Goal: Navigation & Orientation: Find specific page/section

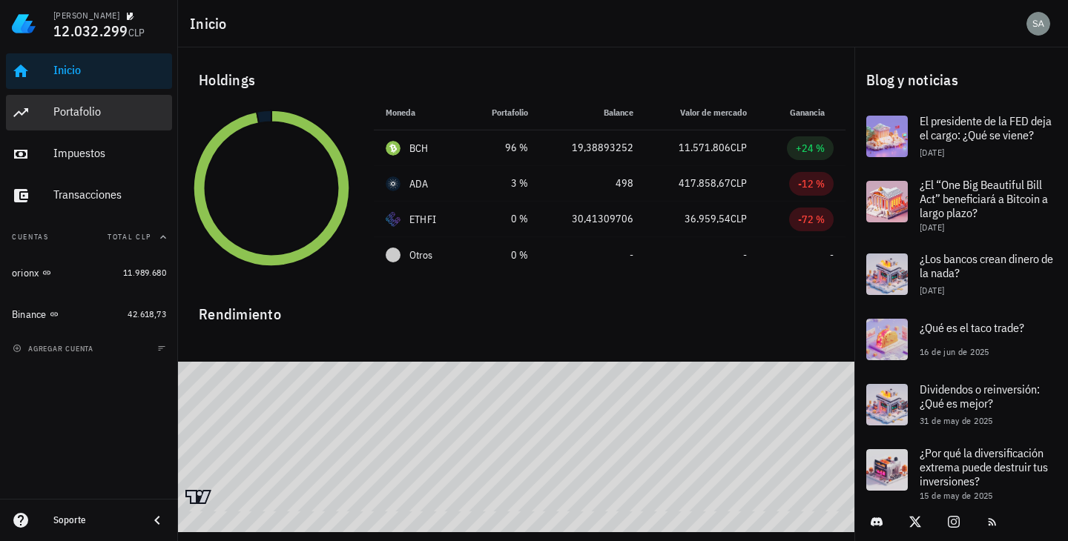
click at [117, 111] on div "Portafolio" at bounding box center [109, 112] width 113 height 14
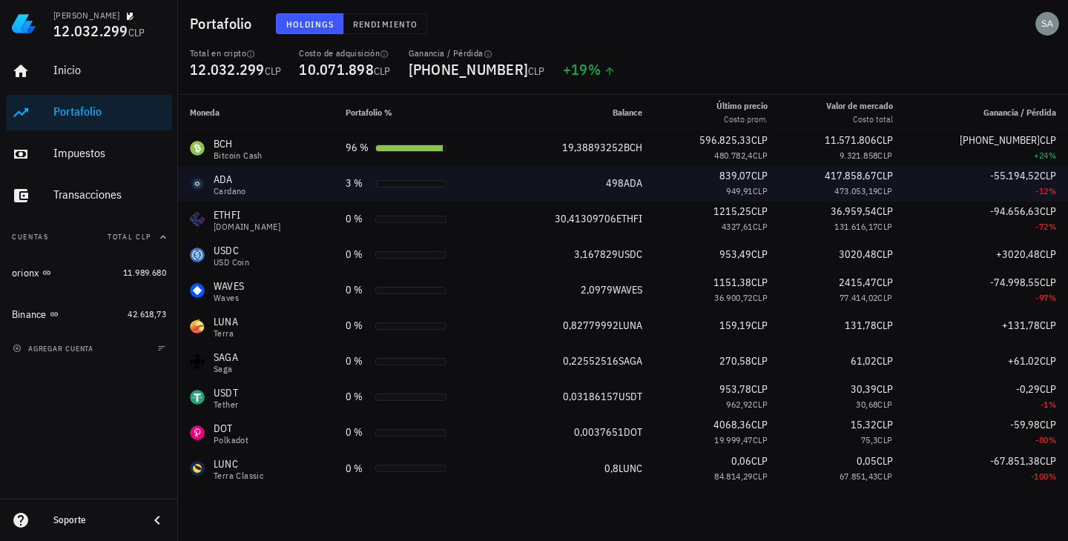
click at [334, 168] on td "3 %" at bounding box center [419, 184] width 170 height 36
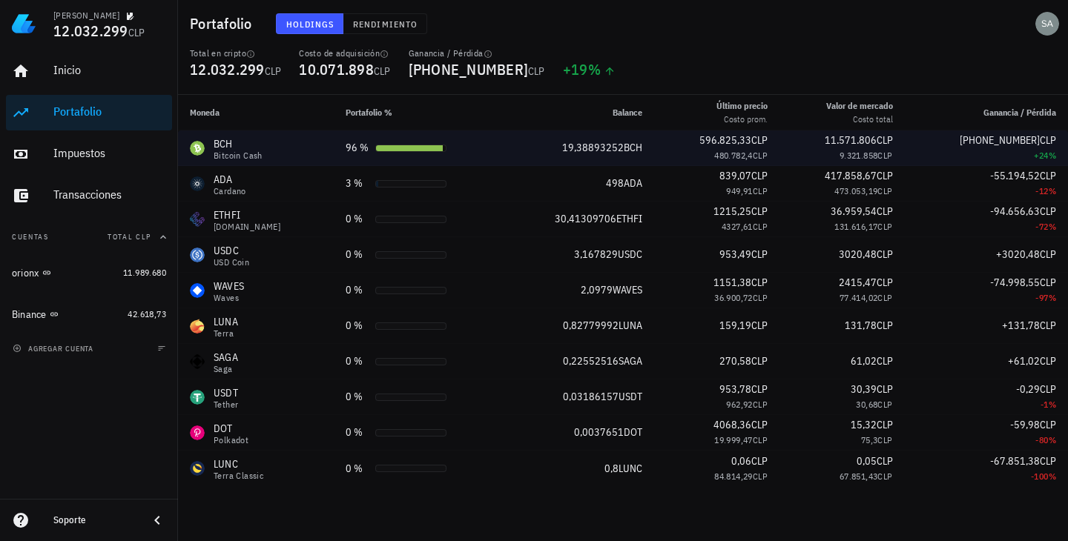
click at [334, 157] on td "96 %" at bounding box center [419, 149] width 170 height 36
